Goal: Information Seeking & Learning: Learn about a topic

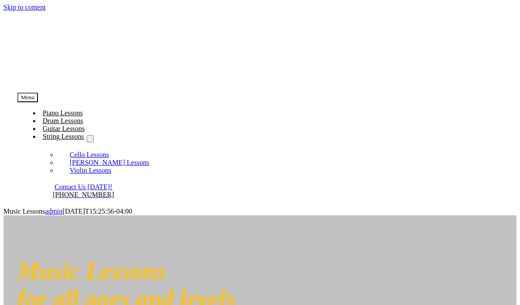
click at [83, 109] on span "Piano Lessons" at bounding box center [63, 112] width 40 height 7
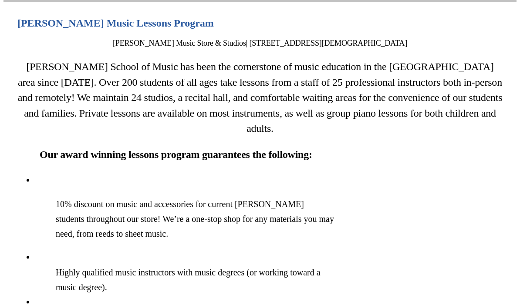
scroll to position [720, 0]
